Goal: Task Accomplishment & Management: Use online tool/utility

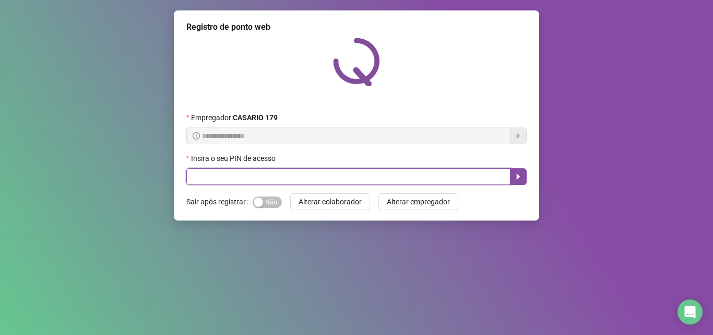
drag, startPoint x: 216, startPoint y: 178, endPoint x: 76, endPoint y: 220, distance: 146.7
click at [214, 178] on input "text" at bounding box center [348, 176] width 324 height 17
type input "*****"
click at [517, 184] on button "button" at bounding box center [518, 176] width 17 height 17
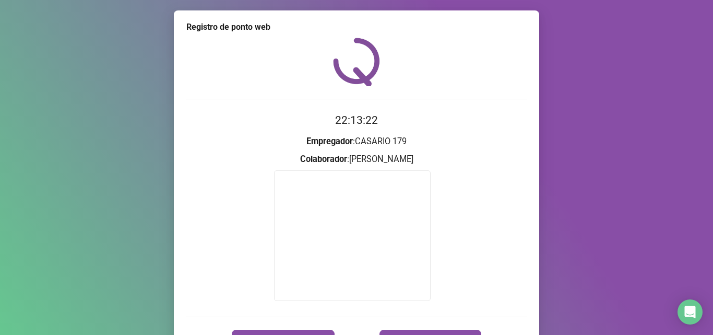
scroll to position [62, 0]
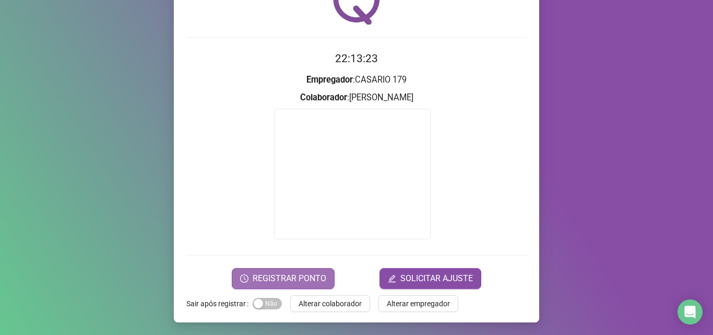
click at [299, 277] on span "REGISTRAR PONTO" at bounding box center [290, 278] width 74 height 13
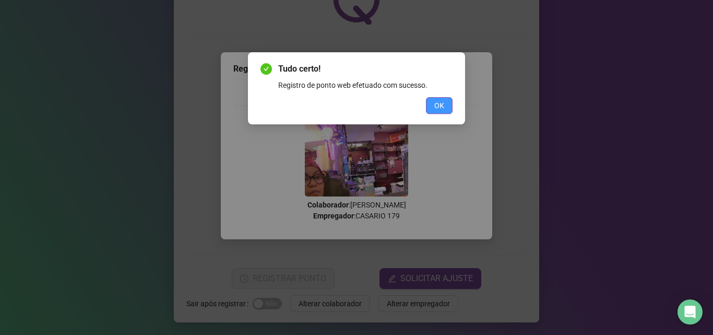
click at [436, 107] on span "OK" at bounding box center [439, 105] width 10 height 11
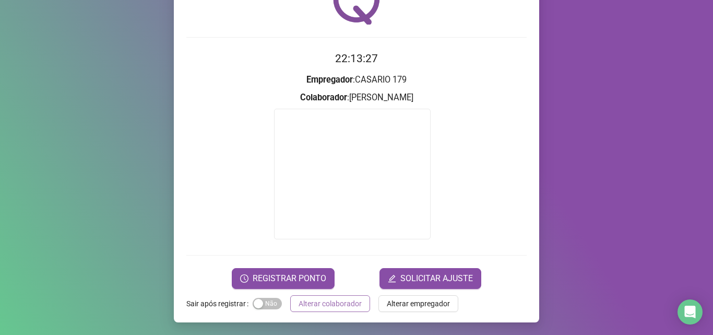
click at [356, 304] on span "Alterar colaborador" at bounding box center [330, 303] width 63 height 11
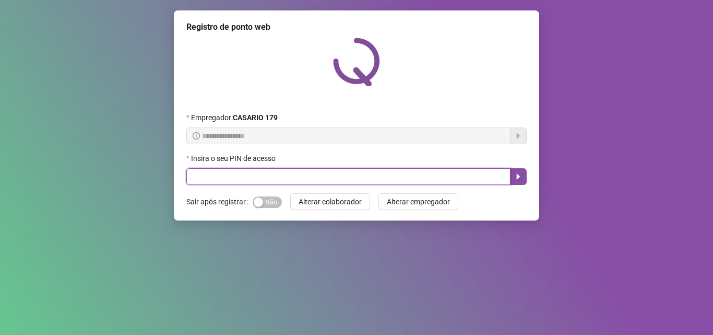
click at [317, 173] on input "text" at bounding box center [348, 176] width 324 height 17
type input "*****"
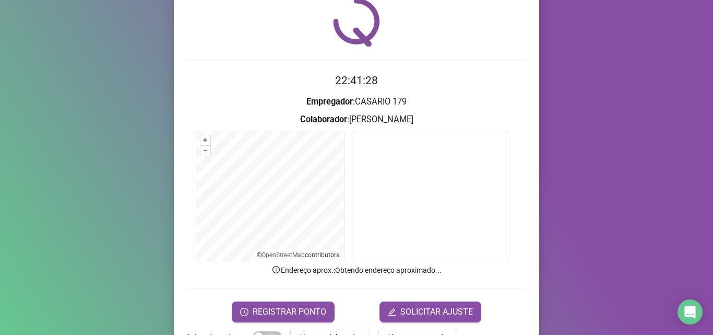
scroll to position [73, 0]
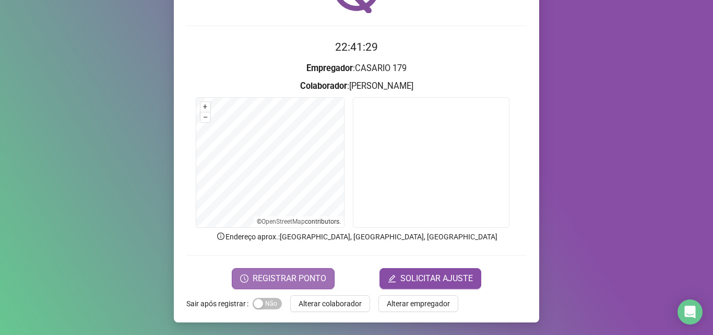
click at [283, 280] on span "REGISTRAR PONTO" at bounding box center [290, 278] width 74 height 13
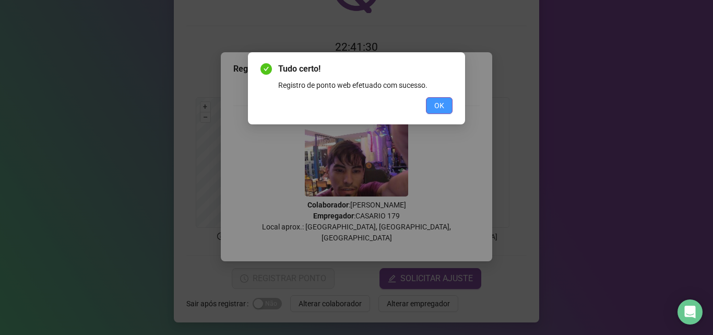
click at [437, 107] on span "OK" at bounding box center [439, 105] width 10 height 11
